Goal: Information Seeking & Learning: Learn about a topic

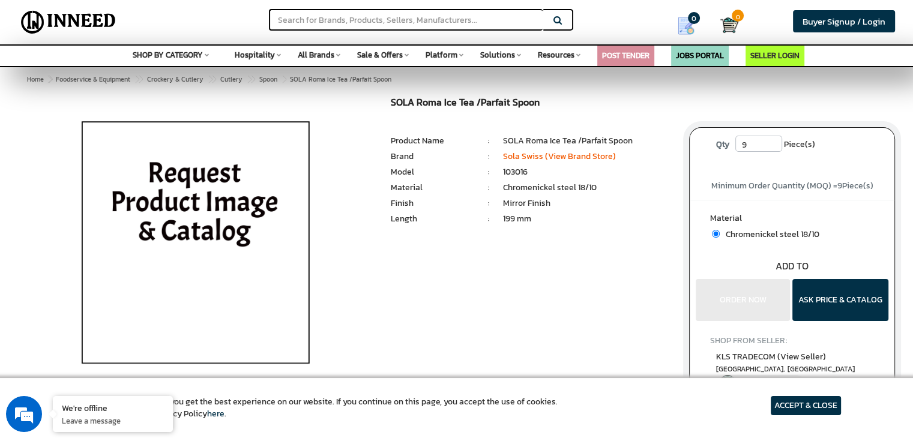
scroll to position [34, 0]
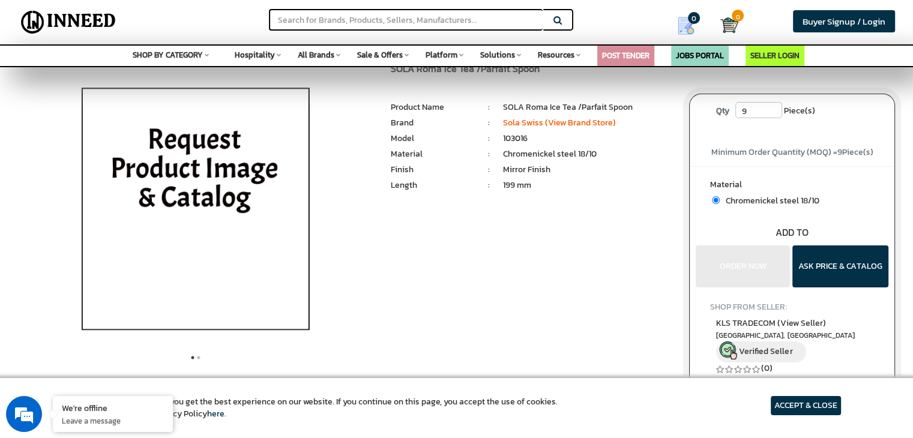
click at [169, 170] on img at bounding box center [195, 214] width 280 height 300
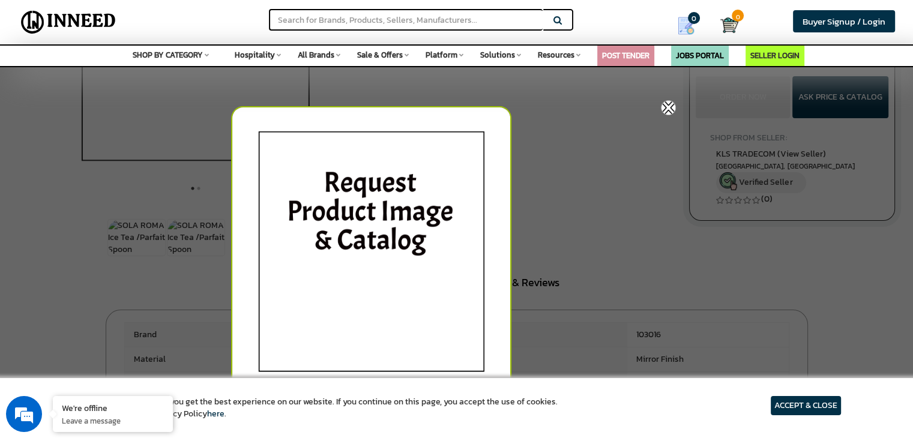
scroll to position [205, 0]
click at [533, 183] on div at bounding box center [459, 253] width 457 height 306
click at [415, 240] on img at bounding box center [371, 256] width 280 height 300
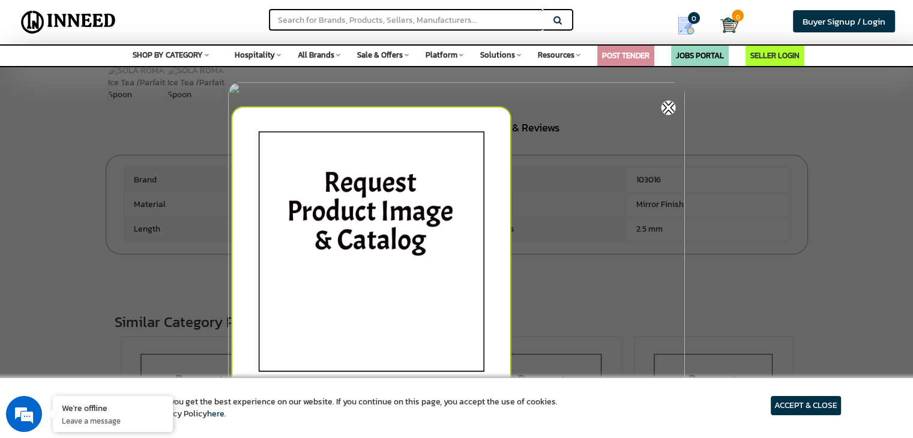
scroll to position [0, 0]
click at [780, 403] on article "ACCEPT & CLOSE" at bounding box center [806, 405] width 70 height 19
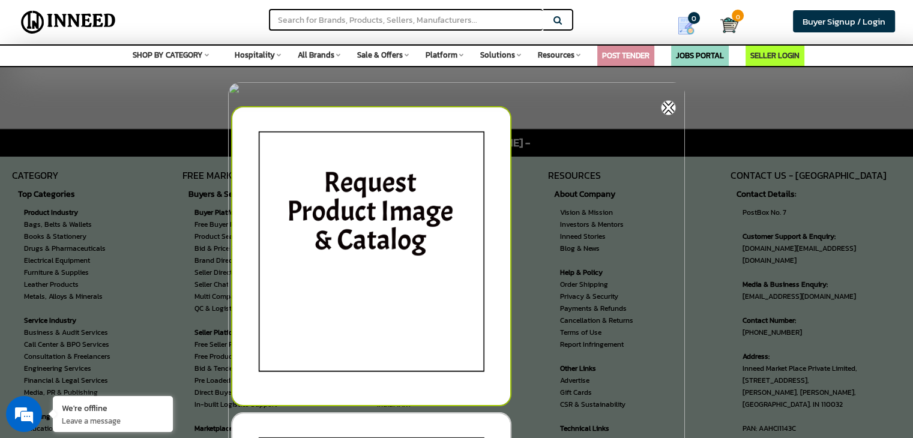
scroll to position [898, 0]
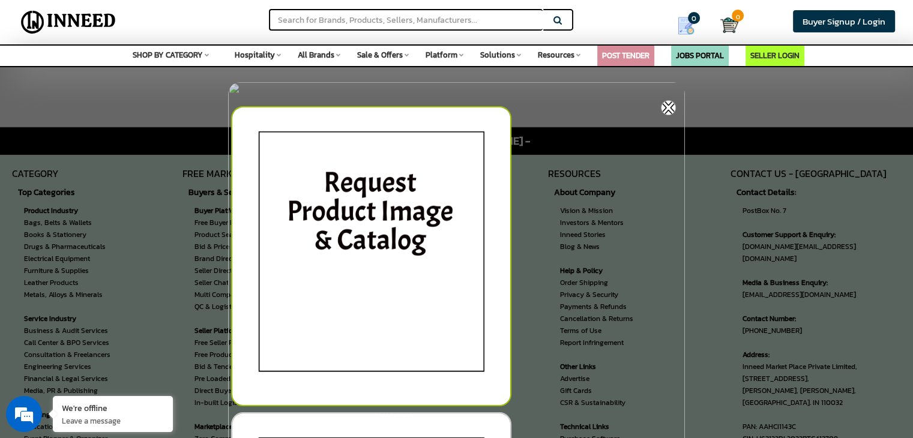
click at [360, 340] on img at bounding box center [371, 256] width 280 height 300
click at [669, 104] on img at bounding box center [668, 107] width 15 height 15
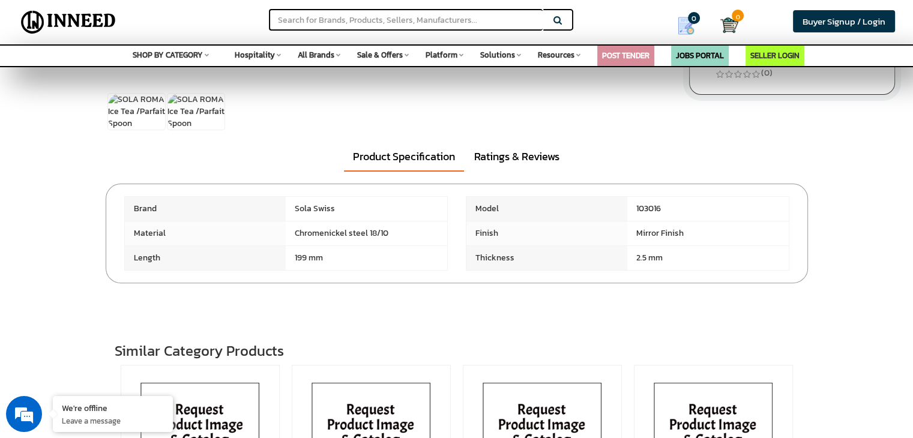
scroll to position [0, 0]
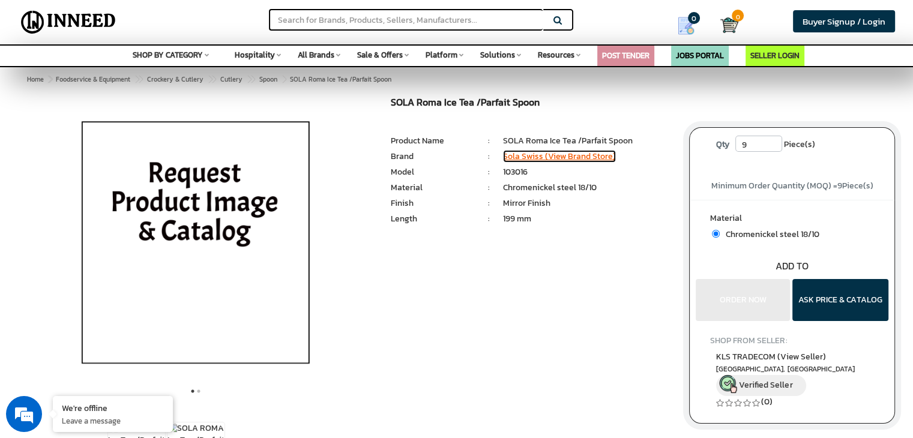
click at [555, 157] on link "Sola Swiss (View Brand Store)" at bounding box center [559, 156] width 113 height 13
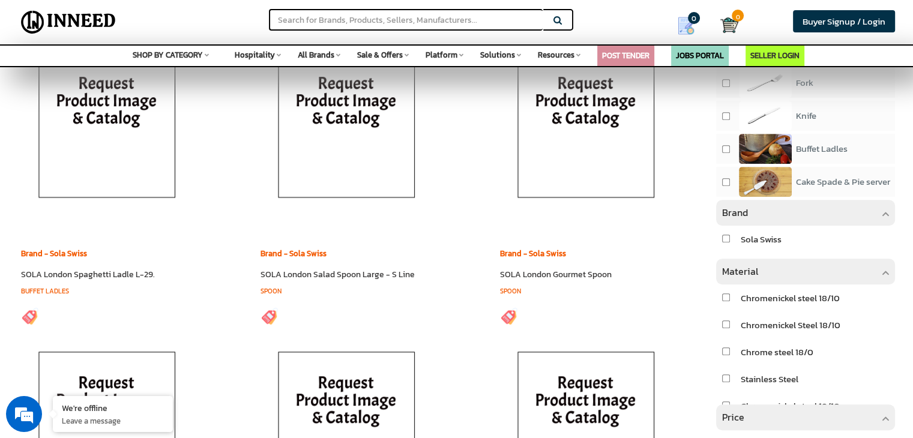
scroll to position [626, 0]
